Goal: Transaction & Acquisition: Purchase product/service

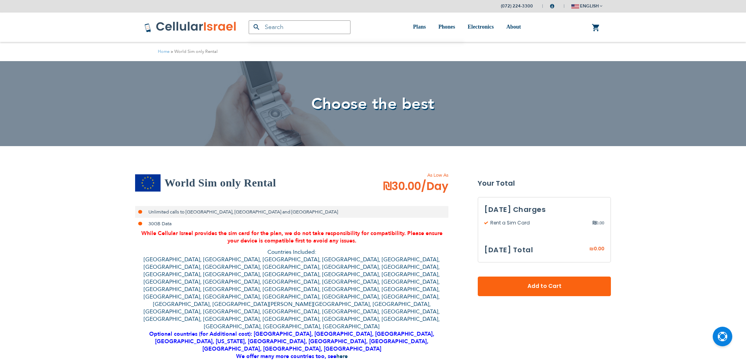
select select
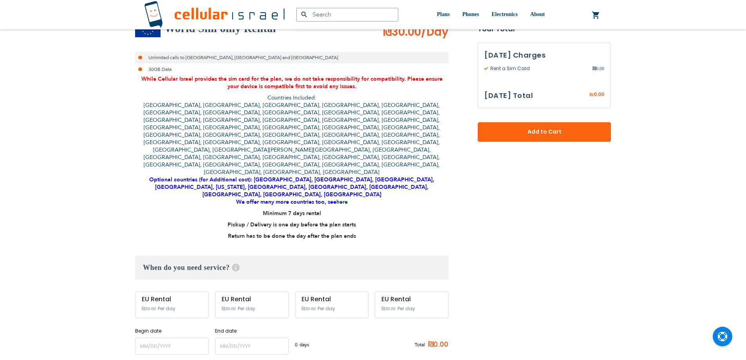
scroll to position [235, 0]
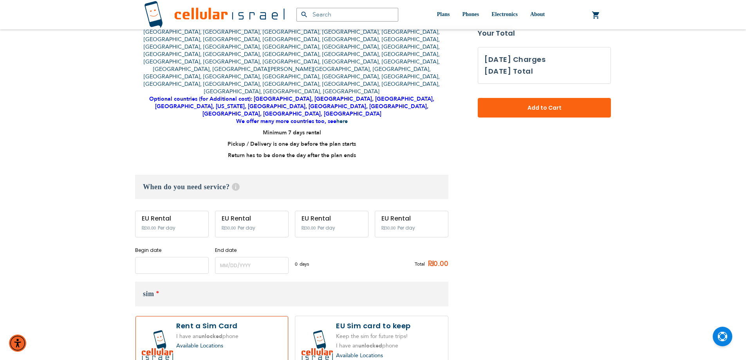
click at [149, 257] on input "name" at bounding box center [172, 265] width 74 height 17
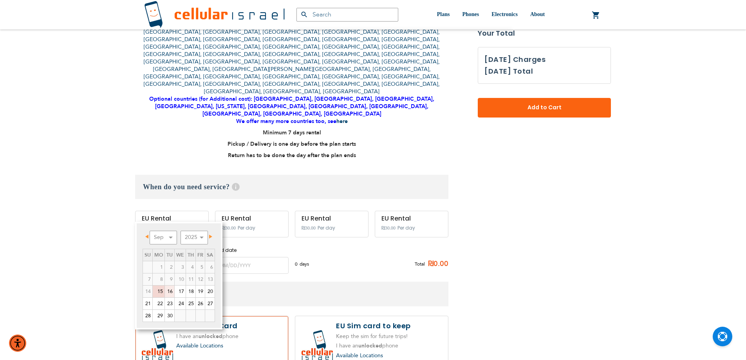
click at [168, 289] on link "16" at bounding box center [169, 291] width 9 height 12
type input "[DATE]"
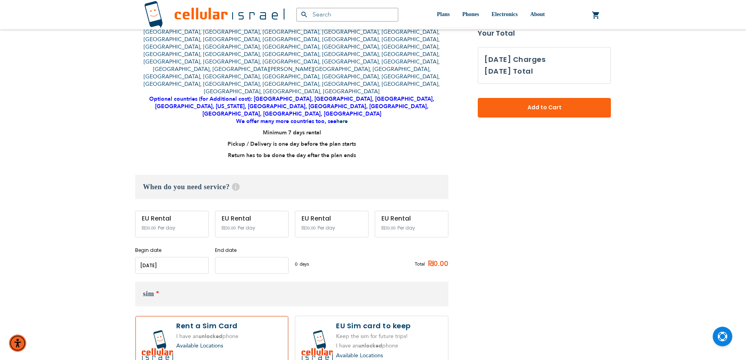
click at [240, 257] on input "name" at bounding box center [252, 265] width 74 height 17
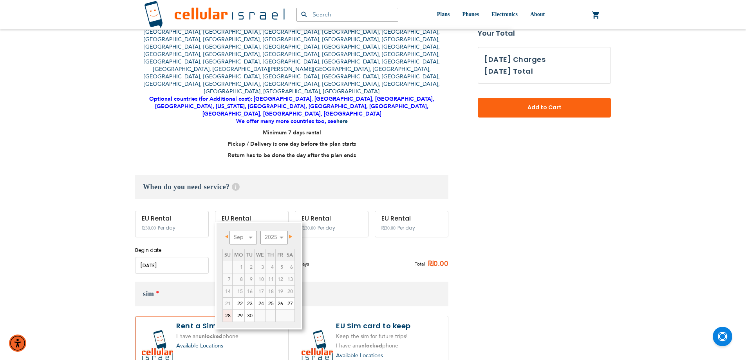
click at [225, 314] on link "28" at bounding box center [227, 316] width 9 height 12
type input "[DATE]"
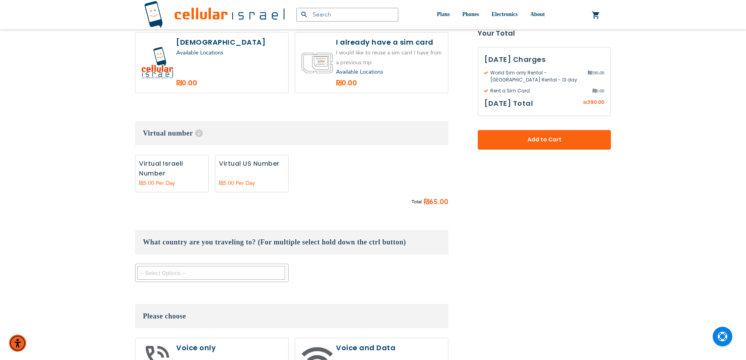
scroll to position [587, 0]
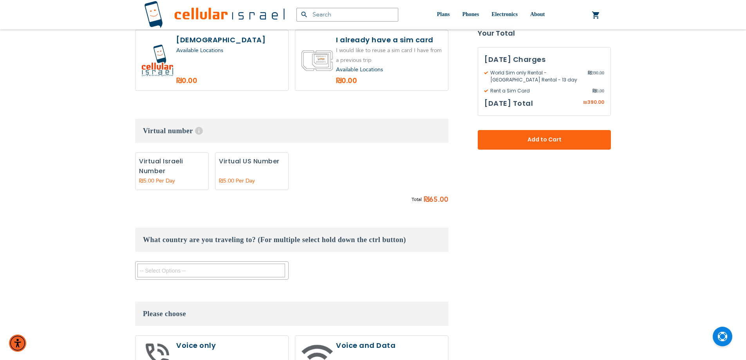
click at [143, 335] on label at bounding box center [211, 354] width 153 height 39
radio input "true"
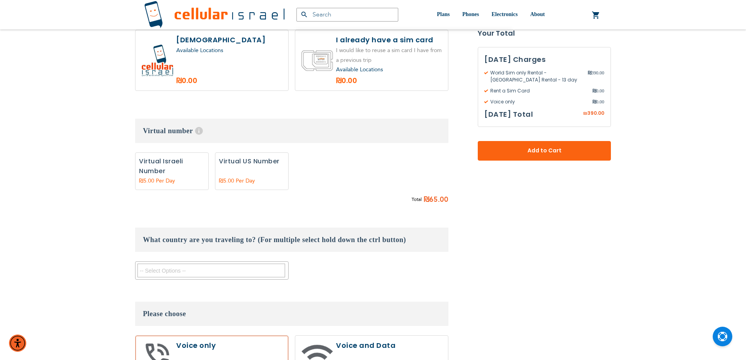
click at [196, 263] on textarea "Search" at bounding box center [211, 270] width 148 height 14
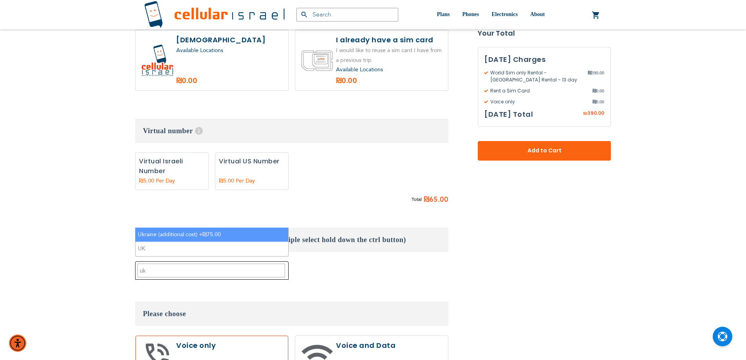
type textarea "uk"
click at [249, 235] on li "Ukraine (additional cost) +₪75.00" at bounding box center [211, 234] width 153 height 14
select select "10405"
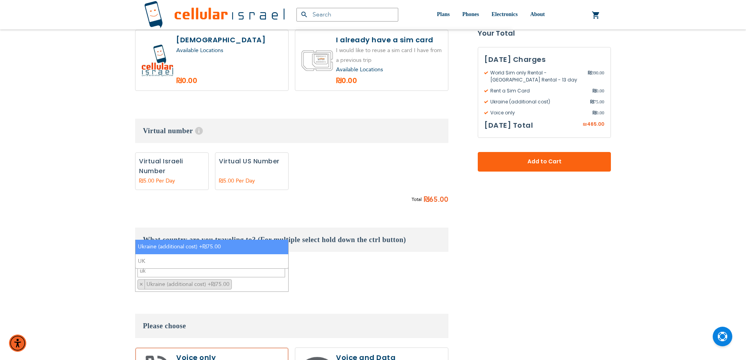
scroll to position [532, 0]
click at [235, 263] on textarea "uk" at bounding box center [211, 270] width 148 height 14
type textarea "u"
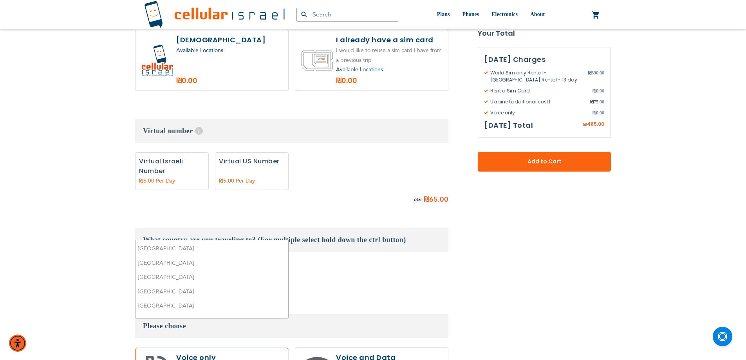
scroll to position [536, 0]
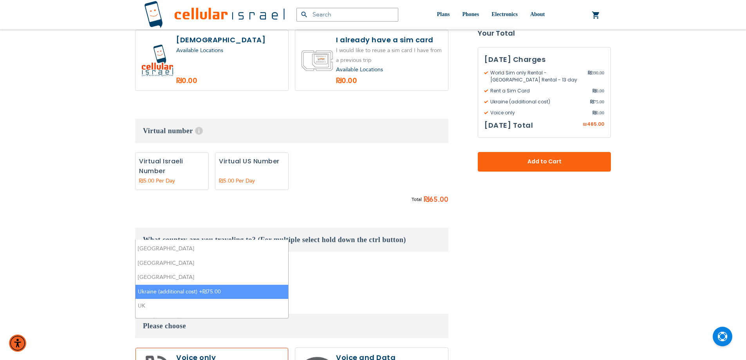
select select
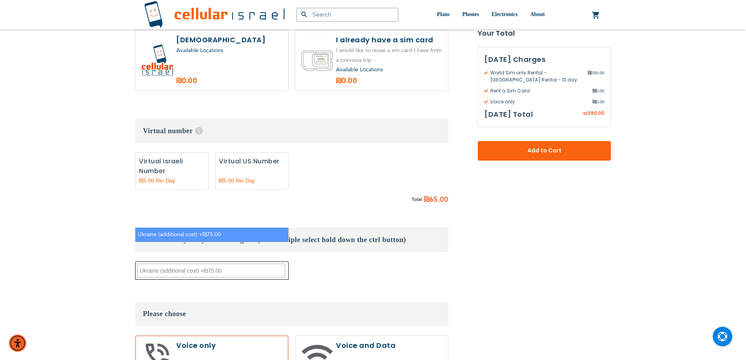
type textarea "Ukraine (additional cost) +₪75.00"
click at [266, 233] on li "Ukraine (additional cost) +₪75.00" at bounding box center [211, 234] width 153 height 14
select select "10405"
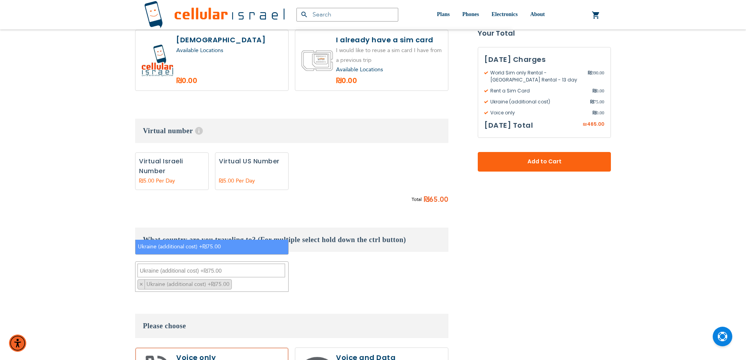
click at [241, 263] on textarea "Ukraine (additional cost) +₪75.00" at bounding box center [211, 270] width 148 height 14
type textarea "U"
select select
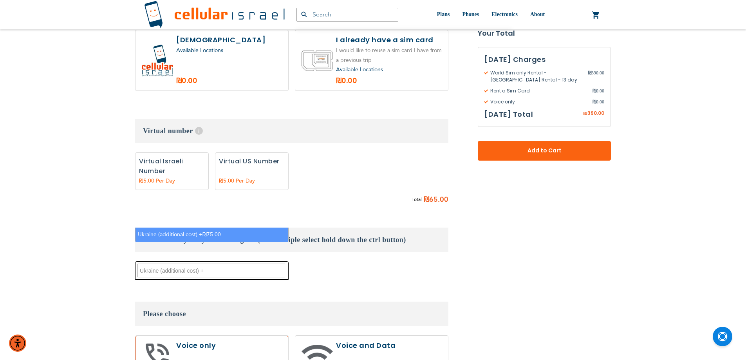
type textarea "Ukraine (additional cost) +"
click at [262, 227] on li "Ukraine (additional cost) +₪75.00" at bounding box center [211, 234] width 153 height 14
select select "10405"
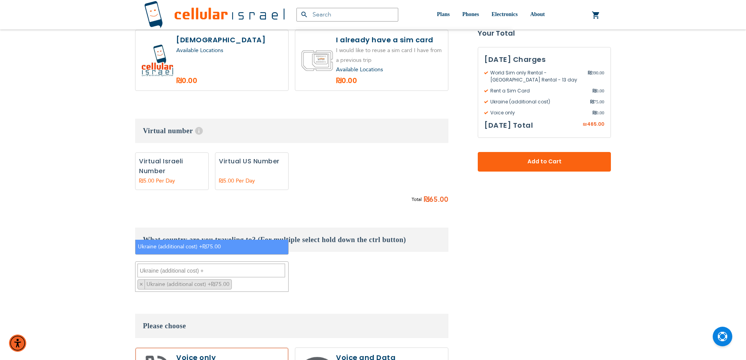
click at [224, 263] on textarea "Ukraine (additional cost) +" at bounding box center [211, 270] width 148 height 14
drag, startPoint x: 209, startPoint y: 218, endPoint x: 99, endPoint y: 223, distance: 110.1
click at [103, 220] on div "(072) 224-3300 Hello, [PERSON_NAME]! My Plans My Orders Log Out english עברית" at bounding box center [373, 181] width 746 height 1537
type textarea "pol"
click at [157, 243] on li "[GEOGRAPHIC_DATA]" at bounding box center [211, 247] width 153 height 14
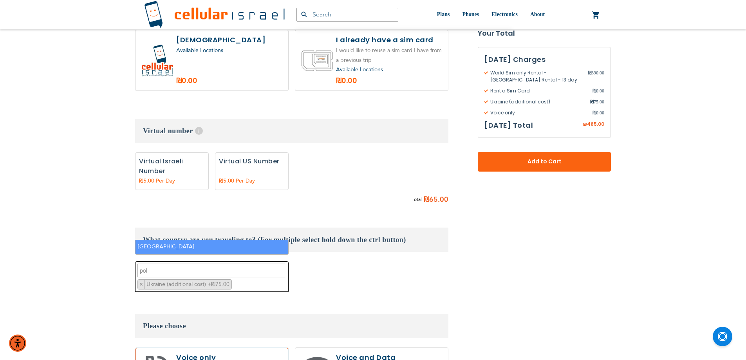
select select "9467"
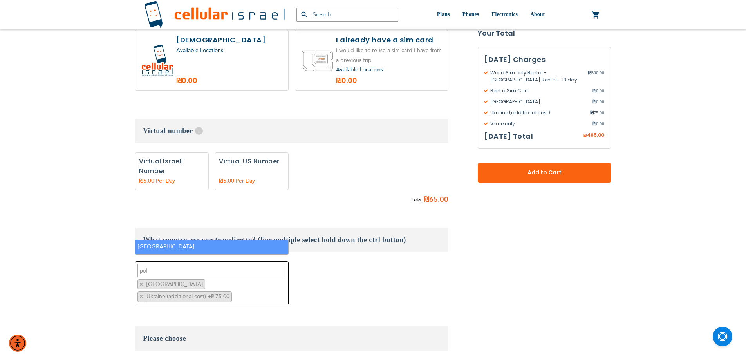
drag, startPoint x: 154, startPoint y: 225, endPoint x: 116, endPoint y: 224, distance: 37.6
click at [116, 224] on div "(072) 224-3300 Hello, [PERSON_NAME]! My Plans My Orders Log Out english עברית" at bounding box center [373, 187] width 746 height 1549
drag, startPoint x: 163, startPoint y: 218, endPoint x: 124, endPoint y: 220, distance: 39.2
click at [124, 220] on div "(072) 224-3300 Hello, [PERSON_NAME]! My Plans My Orders Log Out english עברית" at bounding box center [373, 187] width 746 height 1549
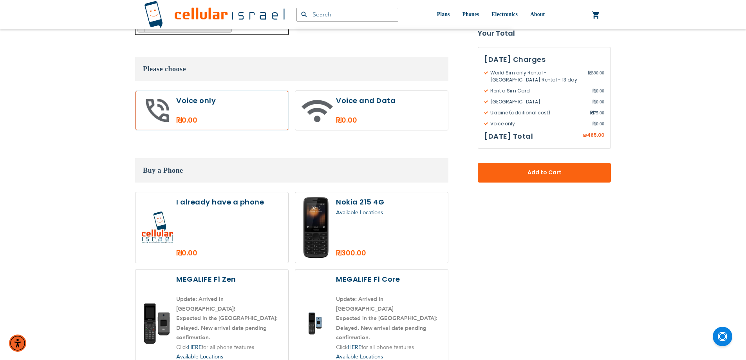
scroll to position [783, 0]
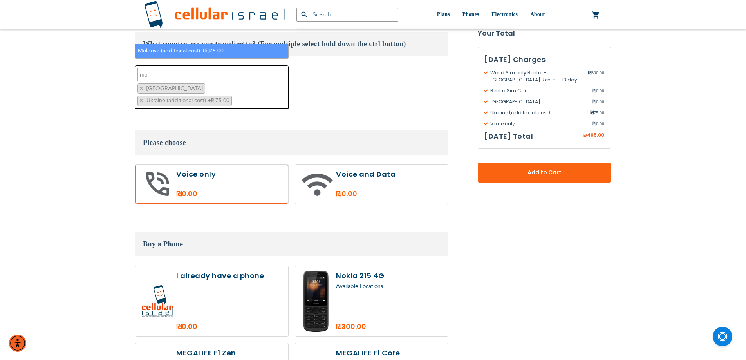
type textarea "mo"
click at [516, 170] on span "Add to Cart" at bounding box center [543, 173] width 81 height 8
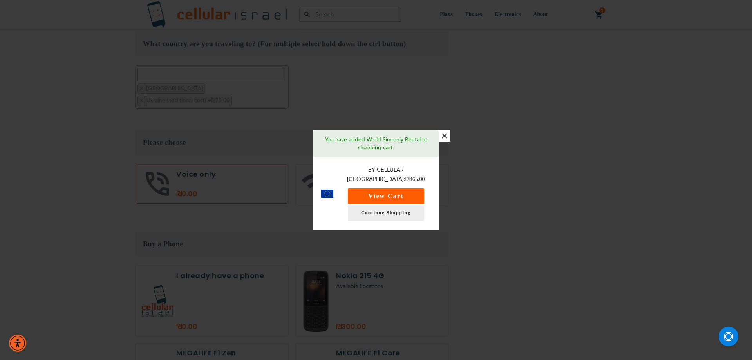
click at [361, 191] on button "View Cart" at bounding box center [386, 196] width 76 height 16
